Goal: Task Accomplishment & Management: Use online tool/utility

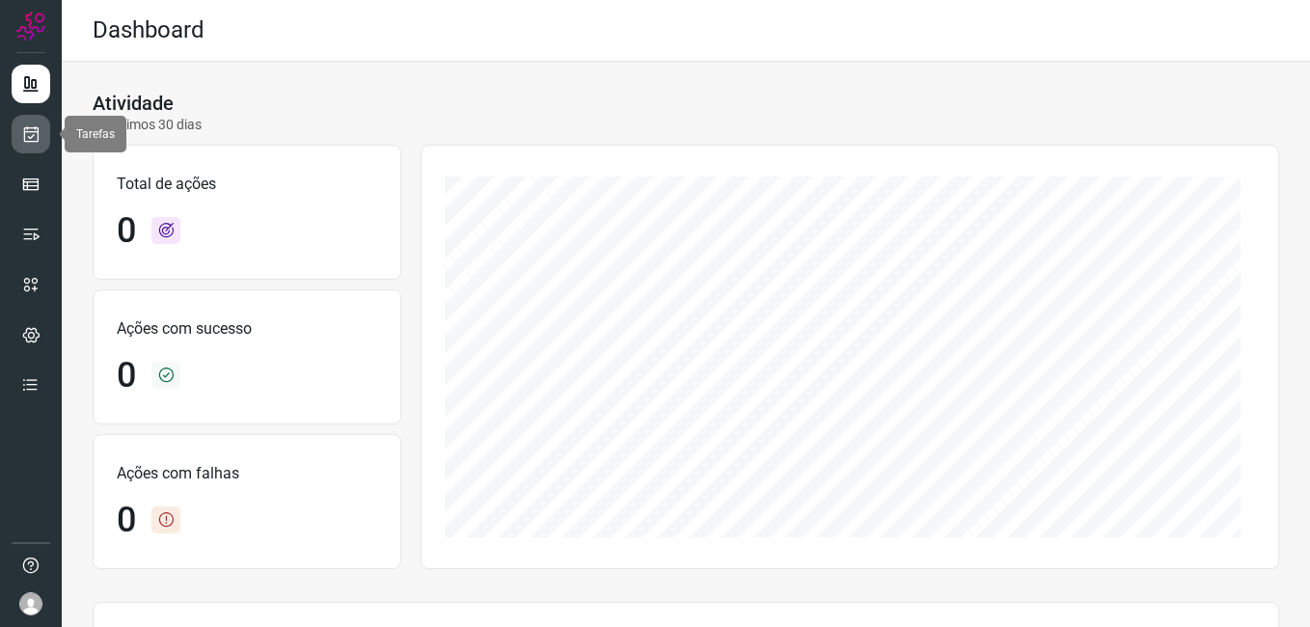
click at [19, 144] on link at bounding box center [31, 134] width 39 height 39
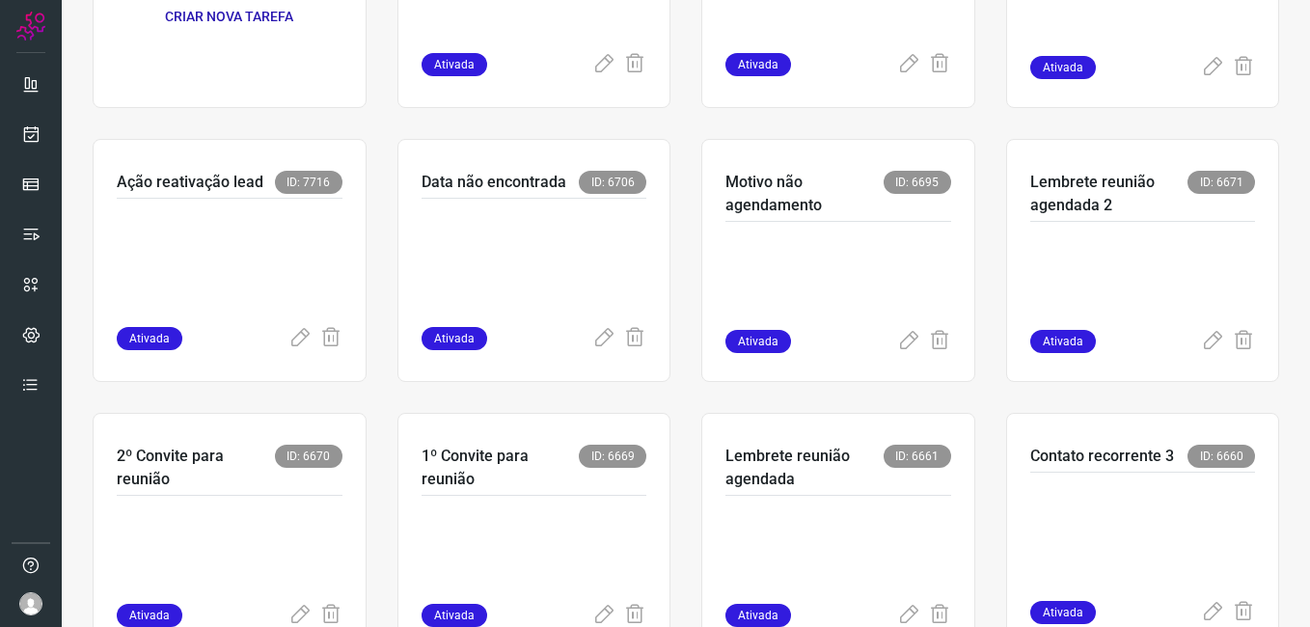
scroll to position [289, 0]
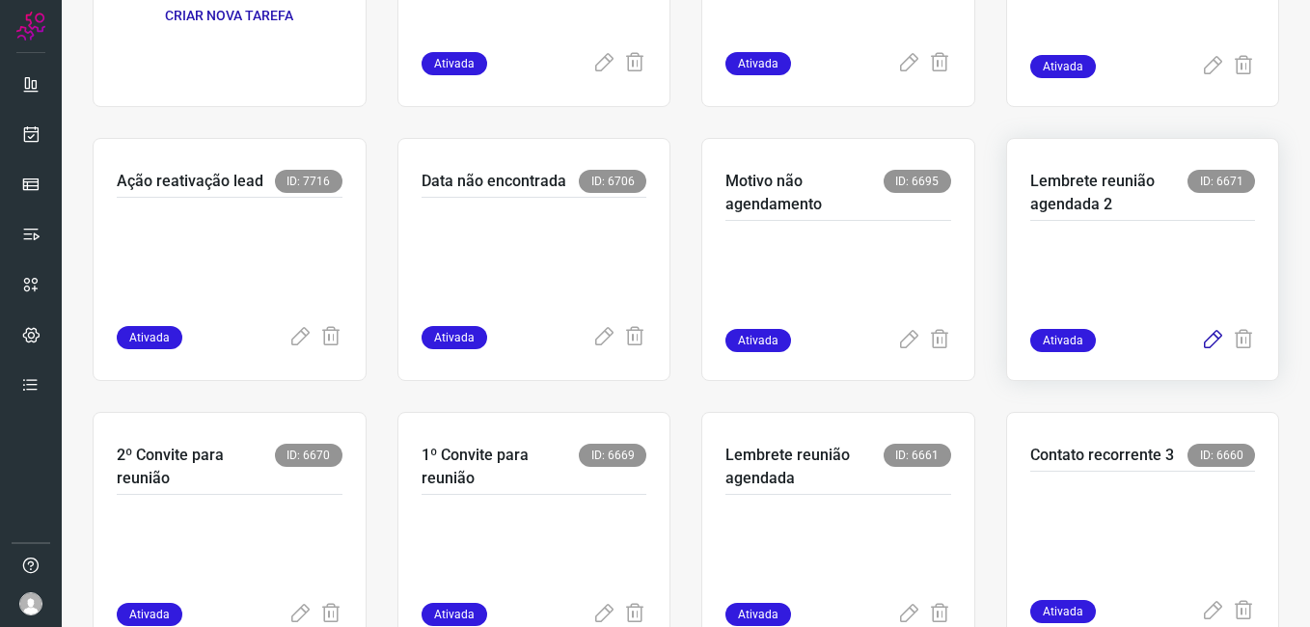
click at [1201, 342] on icon at bounding box center [1212, 340] width 23 height 23
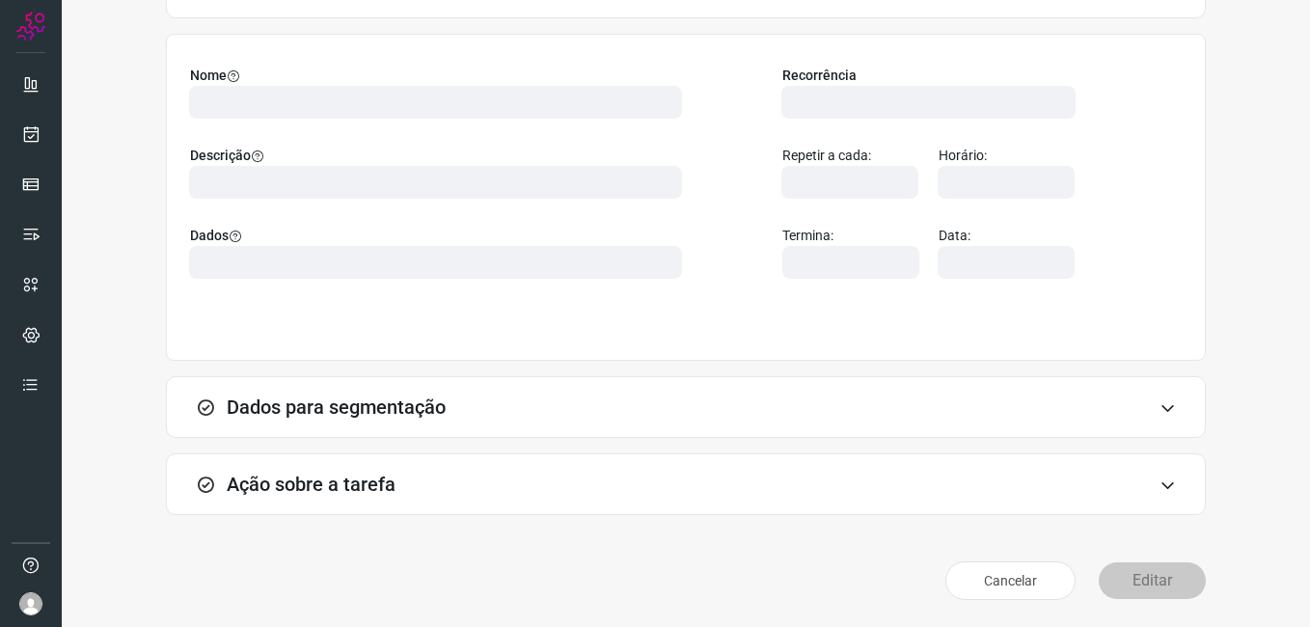
scroll to position [126, 0]
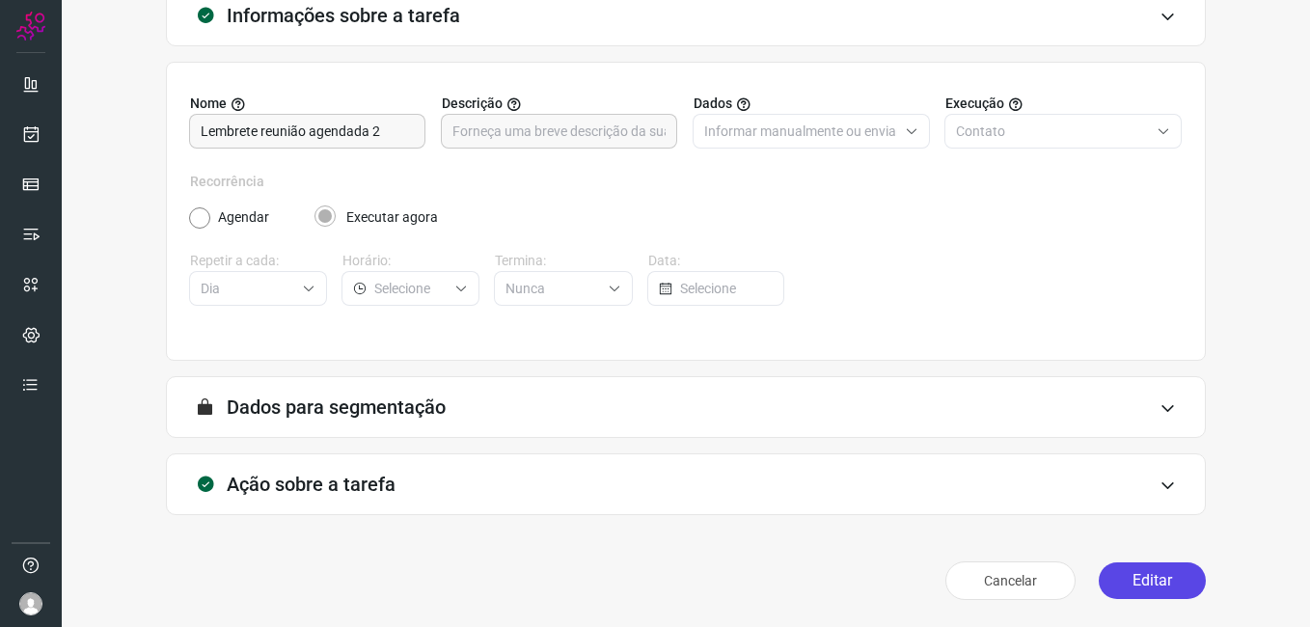
click at [1140, 581] on button "Editar" at bounding box center [1152, 580] width 107 height 37
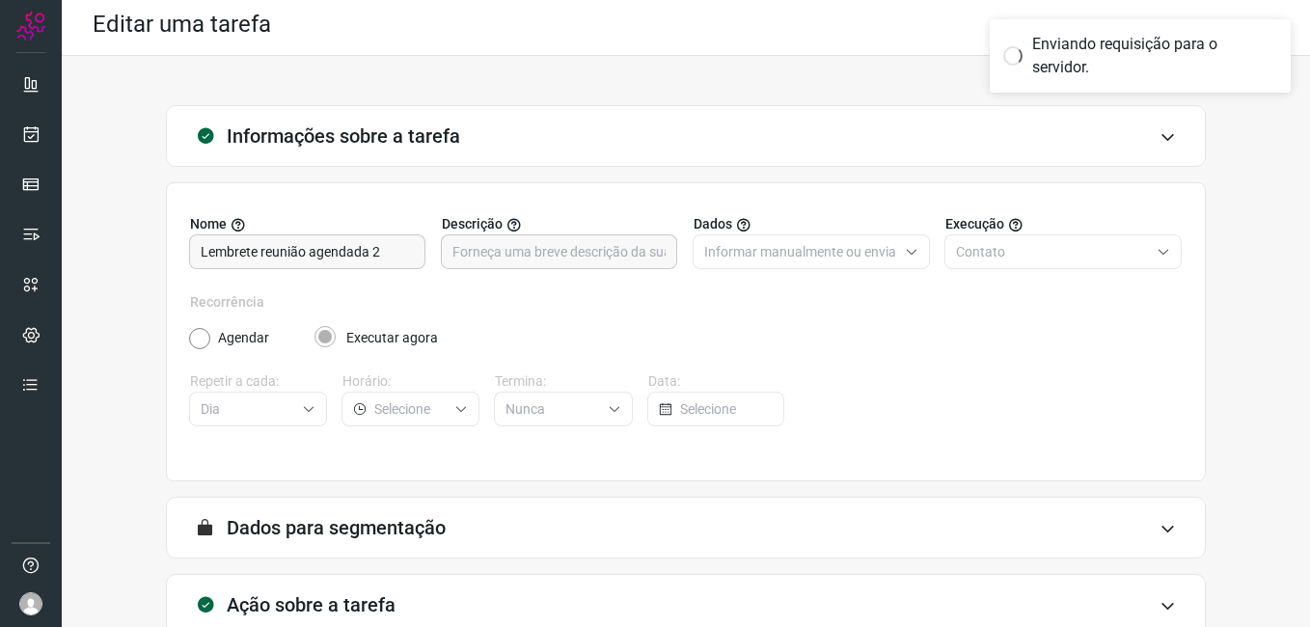
scroll to position [0, 0]
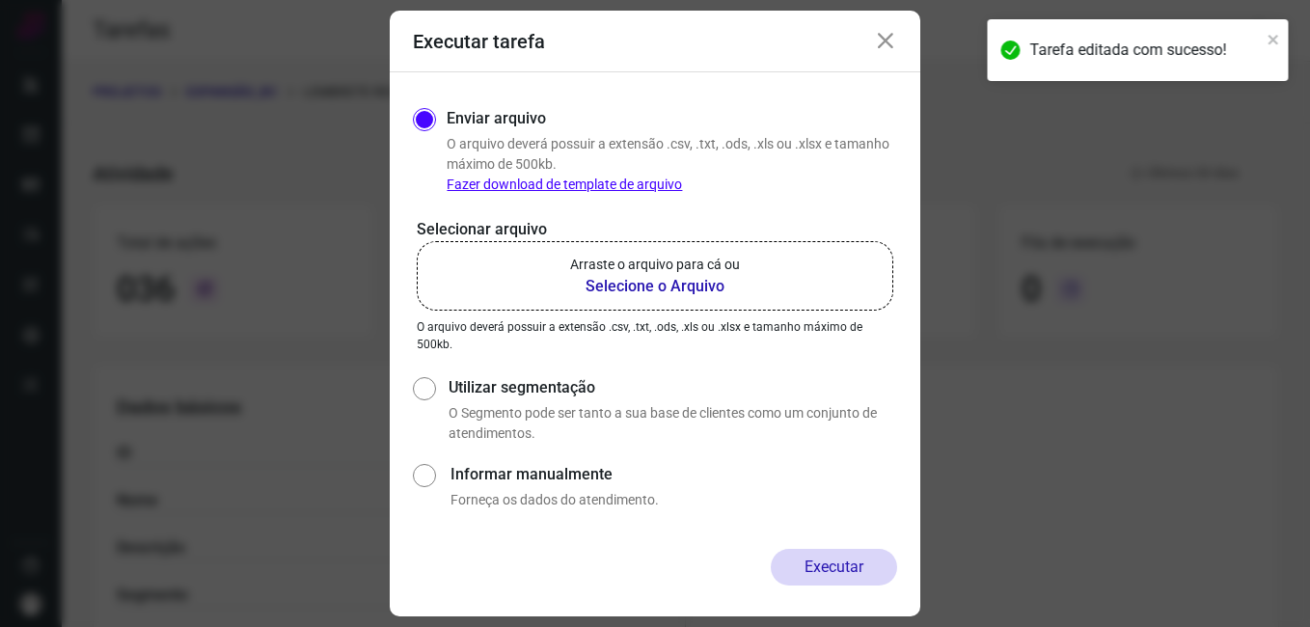
click at [628, 287] on b "Selecione o Arquivo" at bounding box center [655, 286] width 170 height 23
click at [0, 0] on input "Arraste o arquivo para cá ou Selecione o Arquivo" at bounding box center [0, 0] width 0 height 0
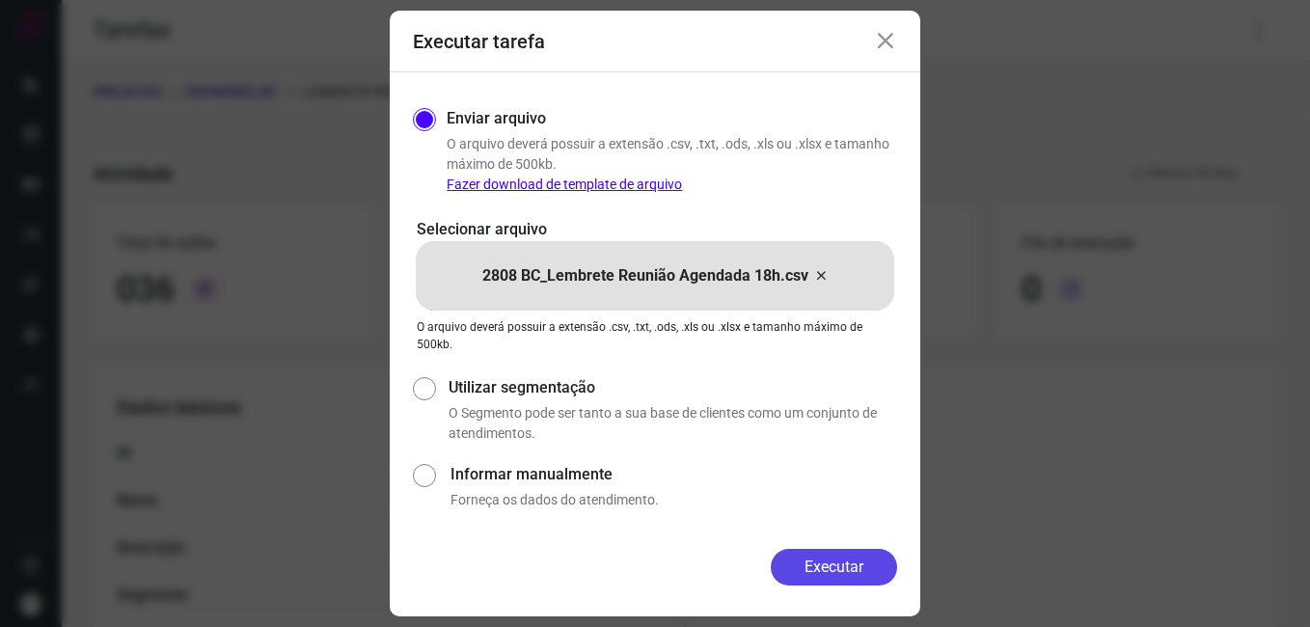
click at [812, 561] on button "Executar" at bounding box center [834, 567] width 126 height 37
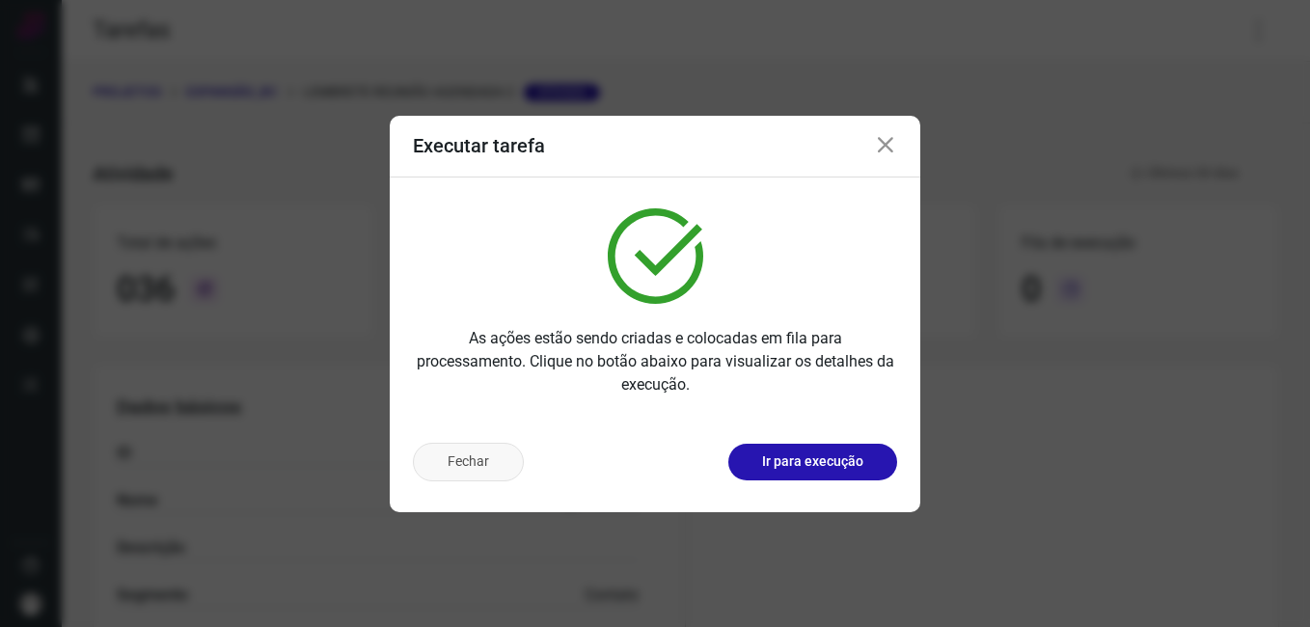
click at [496, 457] on button "Fechar" at bounding box center [468, 462] width 111 height 39
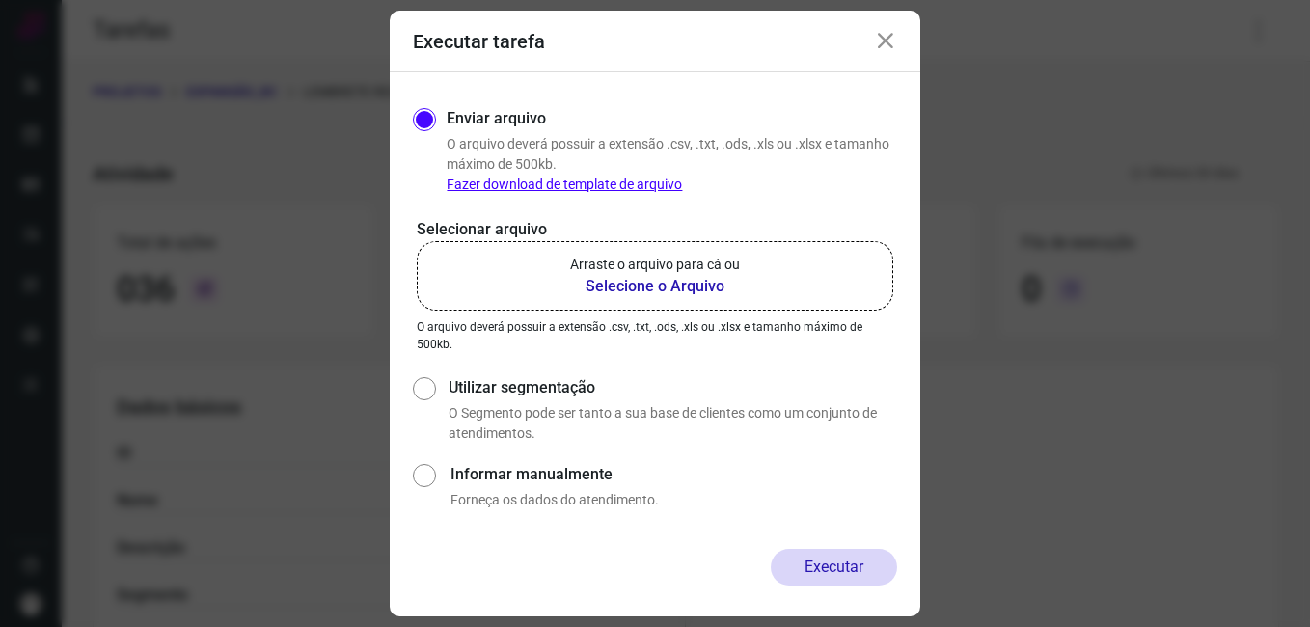
drag, startPoint x: 398, startPoint y: 186, endPoint x: 543, endPoint y: 125, distance: 157.0
click at [398, 186] on div "Enviar arquivo O arquivo deverá possuir a extensão .csv, .txt, .ods, .xls ou .x…" at bounding box center [655, 310] width 531 height 477
click at [893, 40] on icon at bounding box center [885, 41] width 23 height 23
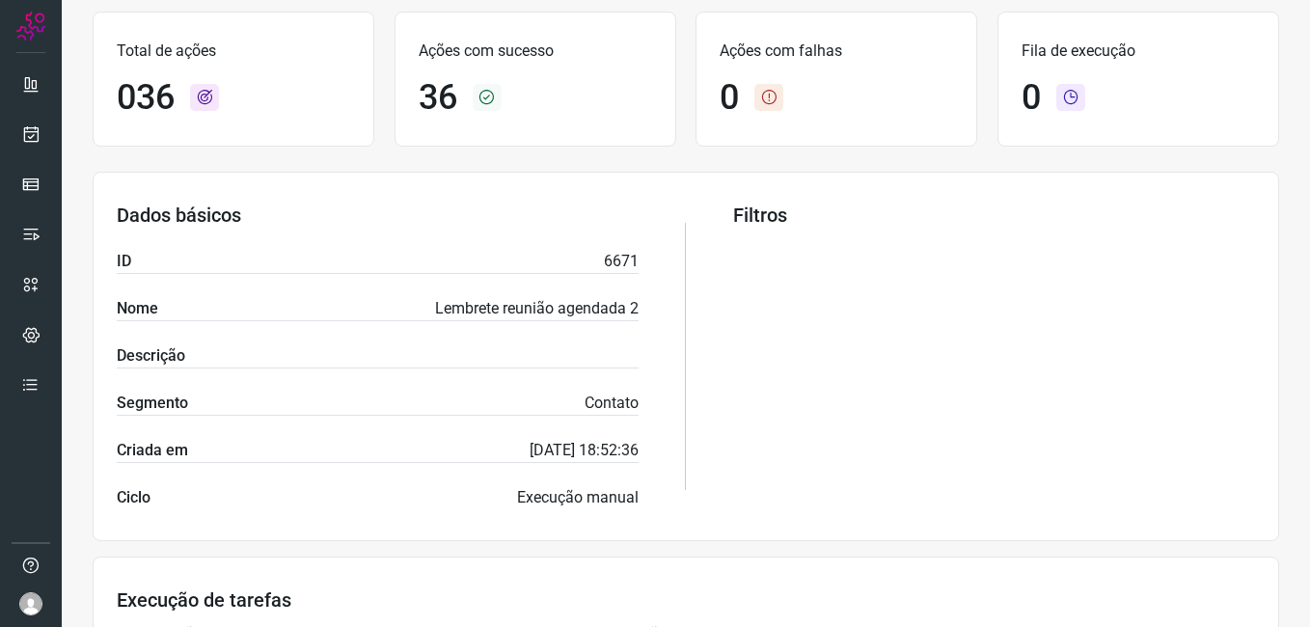
scroll to position [579, 0]
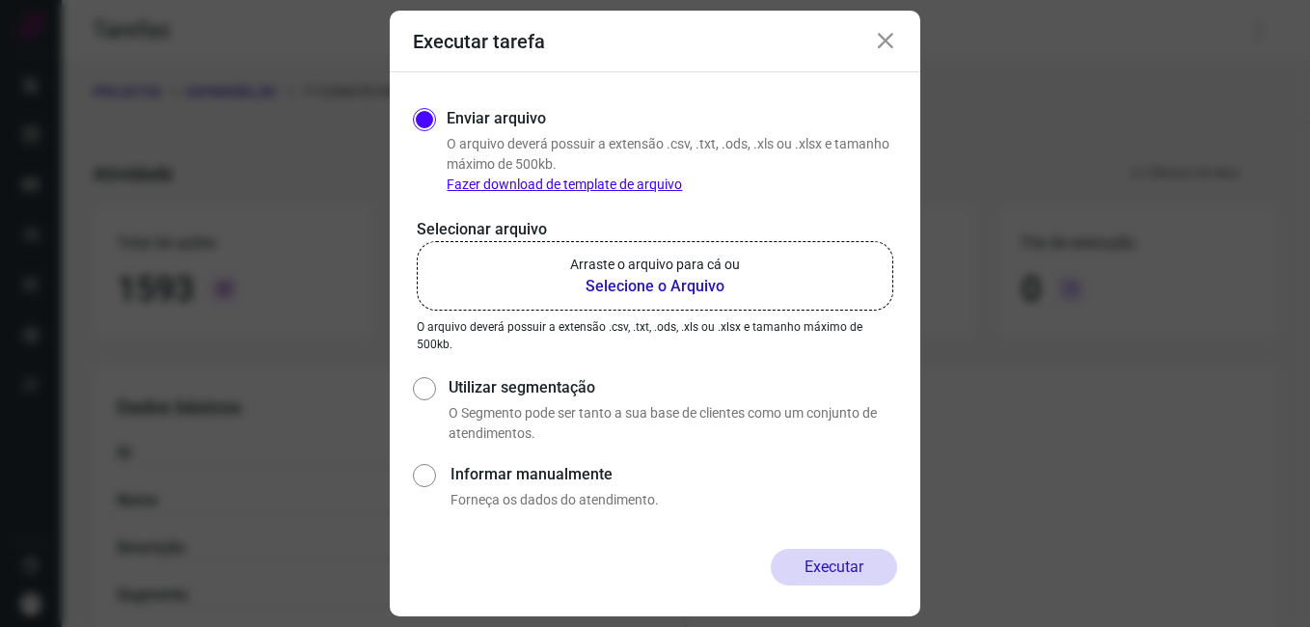
click at [888, 43] on icon at bounding box center [885, 41] width 23 height 23
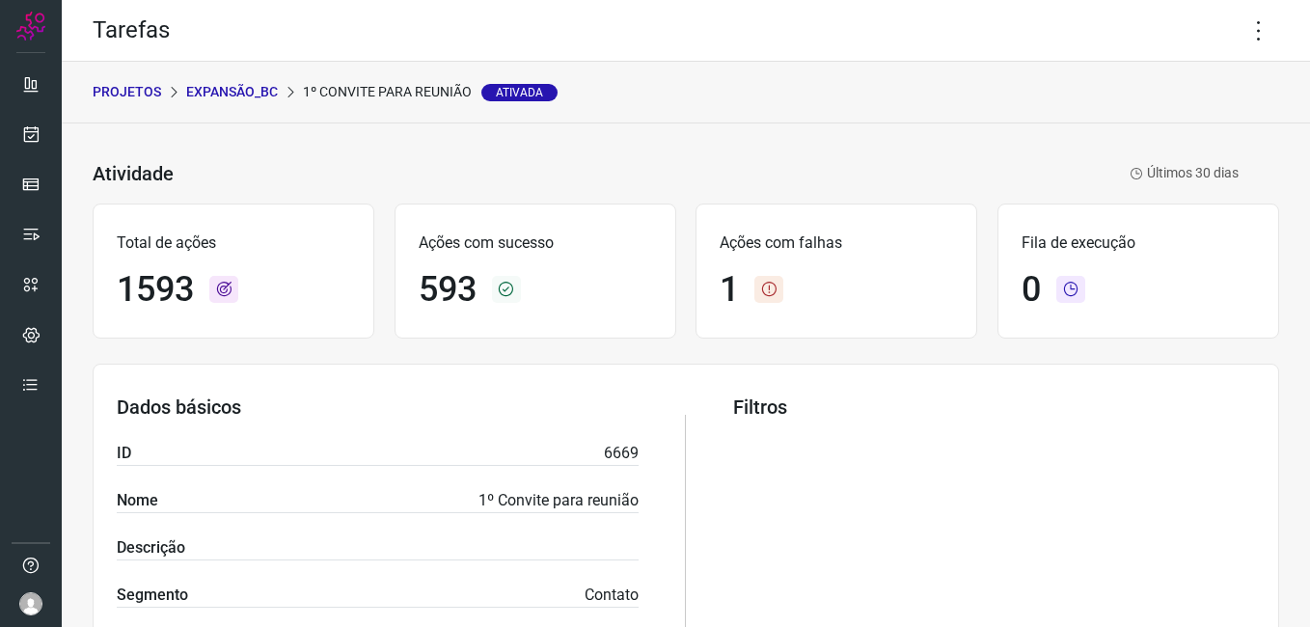
click at [231, 92] on p "Expansão_BC" at bounding box center [232, 92] width 92 height 20
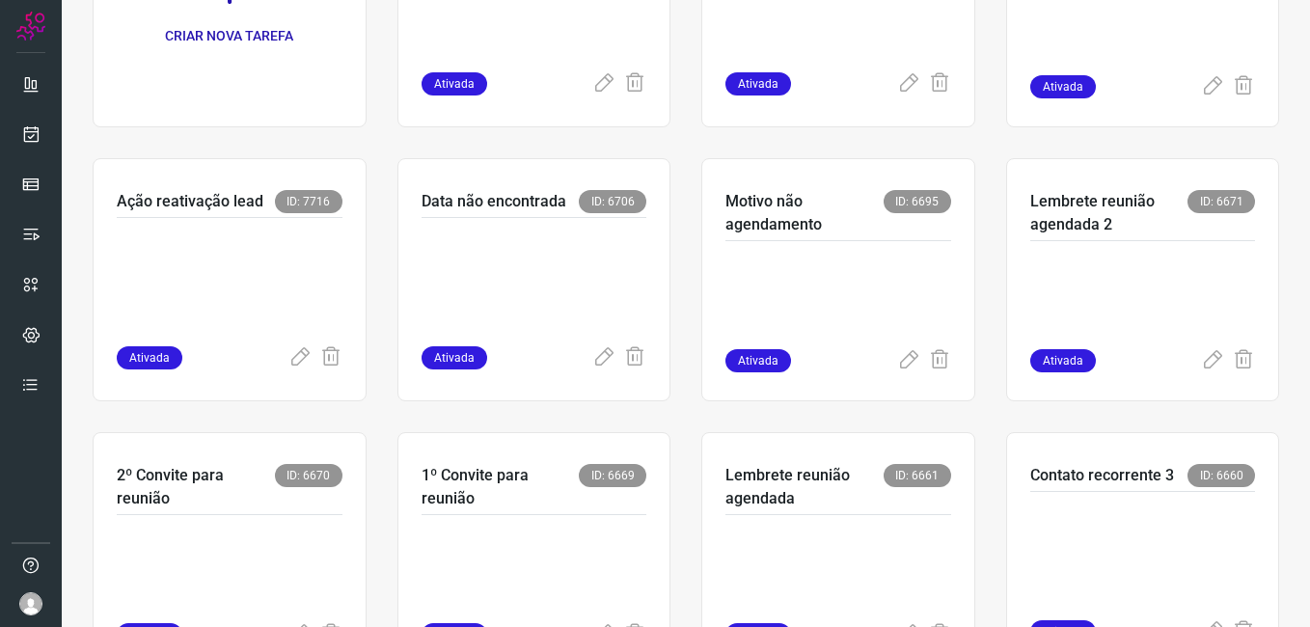
scroll to position [254, 0]
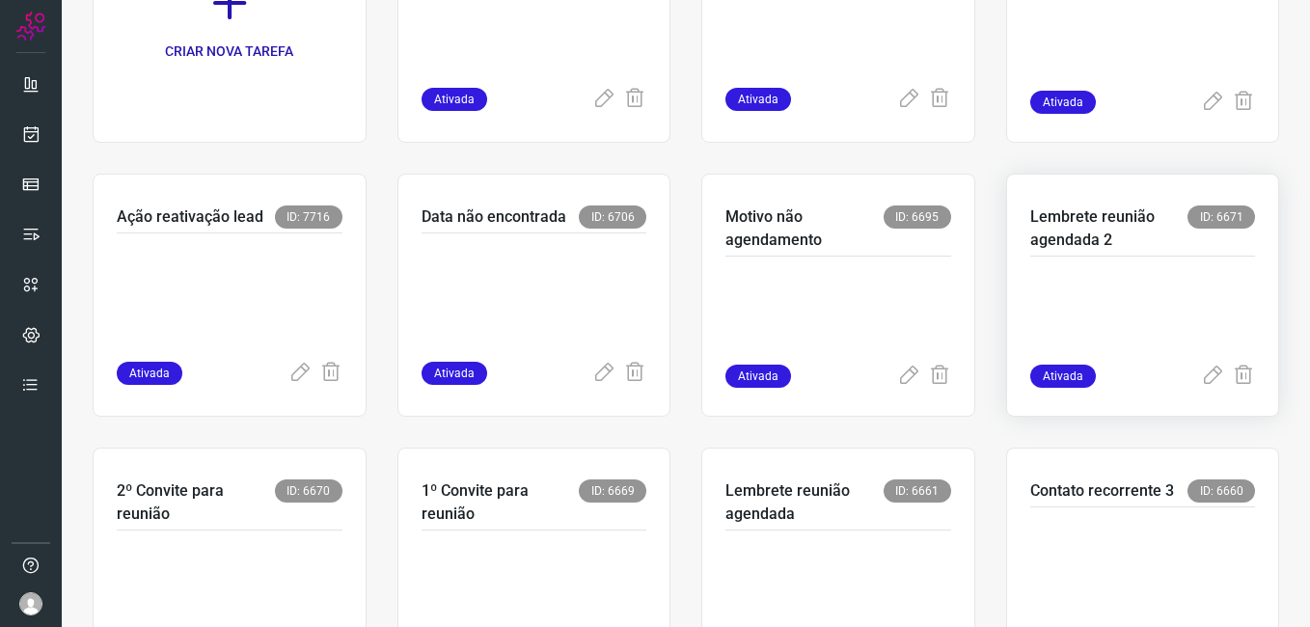
click at [1042, 303] on p at bounding box center [1143, 316] width 226 height 96
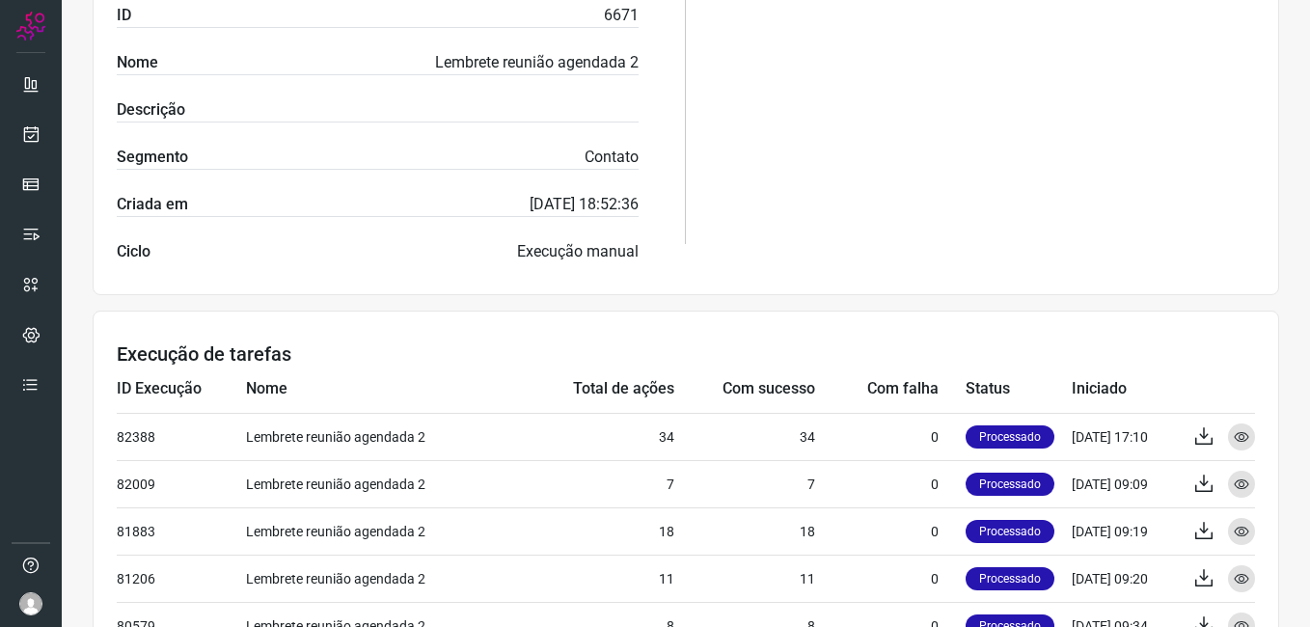
scroll to position [482, 0]
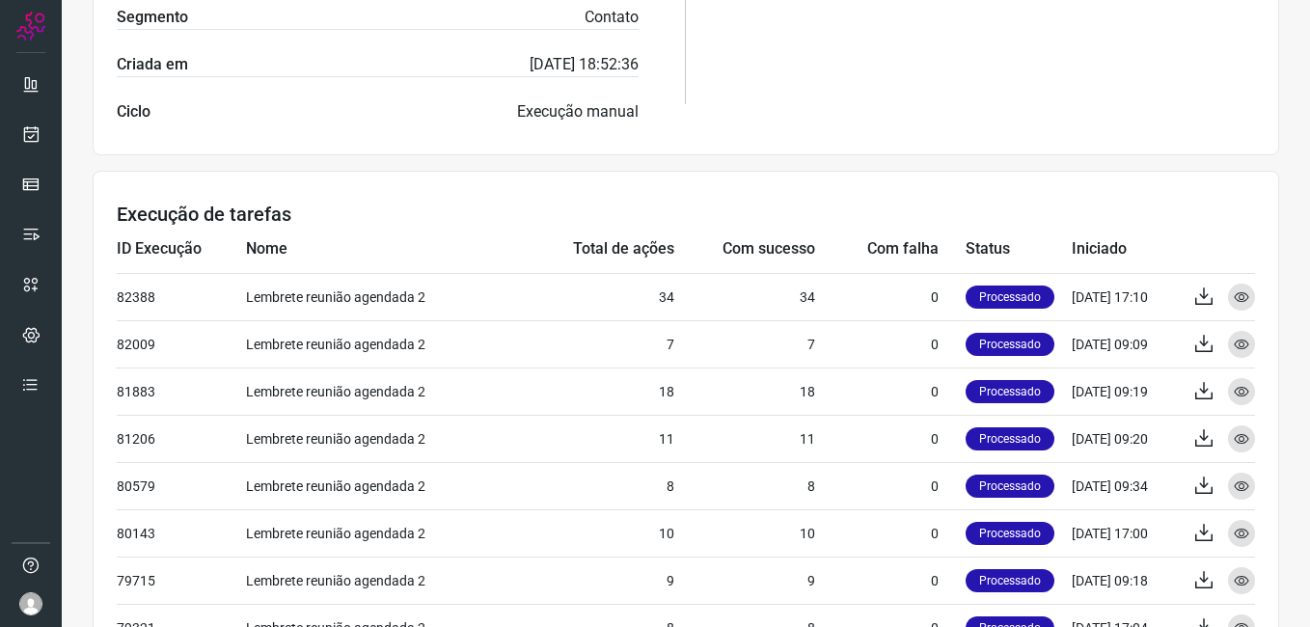
scroll to position [579, 0]
